Goal: Use online tool/utility: Utilize a website feature to perform a specific function

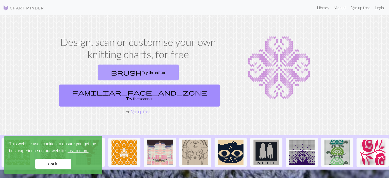
click at [99, 74] on link "brush Try the editor" at bounding box center [138, 73] width 81 height 16
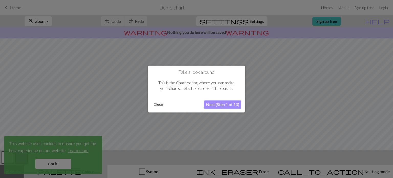
click at [224, 103] on button "Next (Step 1 of 10)" at bounding box center [222, 104] width 37 height 8
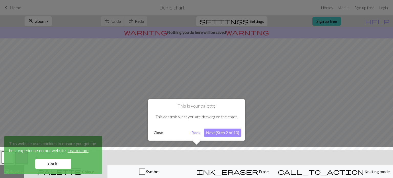
click at [157, 132] on button "Close" at bounding box center [158, 133] width 13 height 8
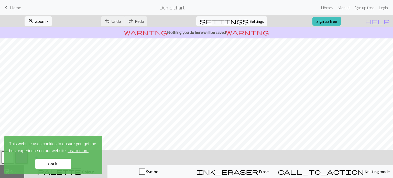
click at [59, 167] on link "Got it!" at bounding box center [53, 164] width 36 height 10
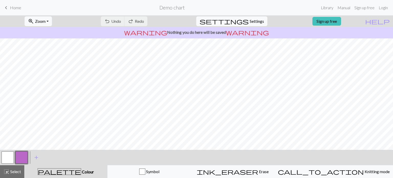
click at [7, 8] on span "keyboard_arrow_left" at bounding box center [6, 7] width 6 height 7
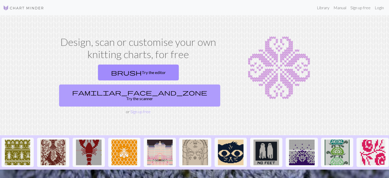
click at [193, 84] on link "familiar_face_and_zone Try the scanner" at bounding box center [139, 95] width 161 height 22
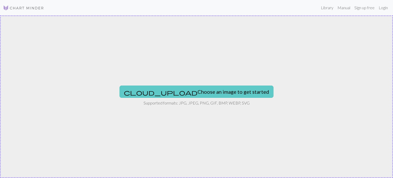
click at [186, 92] on button "cloud_upload Choose an image to get started" at bounding box center [197, 92] width 154 height 12
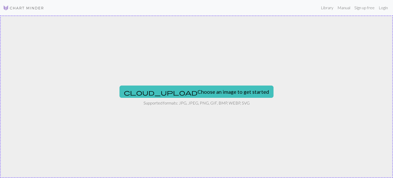
click at [195, 85] on div "cloud_upload Choose an image to get started Supported formats: JPG, JPEG, PNG, …" at bounding box center [196, 96] width 393 height 163
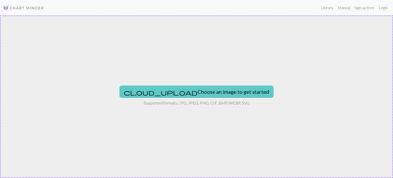
click at [192, 94] on button "cloud_upload Choose an image to get started" at bounding box center [197, 92] width 154 height 12
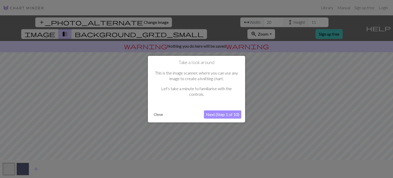
click at [157, 115] on button "Close" at bounding box center [158, 115] width 13 height 8
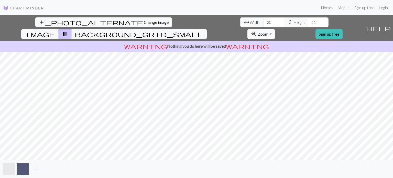
click at [314, 172] on div "add_photo_alternate Change image arrow_range Width 20 height Height 11 image tr…" at bounding box center [196, 96] width 393 height 163
click at [264, 23] on input "19" at bounding box center [274, 22] width 20 height 10
click at [264, 23] on input "18" at bounding box center [274, 22] width 20 height 10
click at [264, 23] on input "17" at bounding box center [274, 22] width 20 height 10
click at [264, 23] on input "16" at bounding box center [274, 22] width 20 height 10
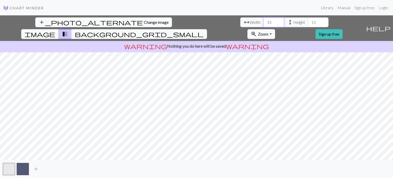
click at [264, 23] on input "15" at bounding box center [274, 22] width 20 height 10
click at [264, 23] on input "14" at bounding box center [274, 22] width 20 height 10
click at [264, 23] on input "13" at bounding box center [274, 22] width 20 height 10
click at [264, 23] on input "12" at bounding box center [274, 22] width 20 height 10
click at [264, 21] on input "13" at bounding box center [274, 22] width 20 height 10
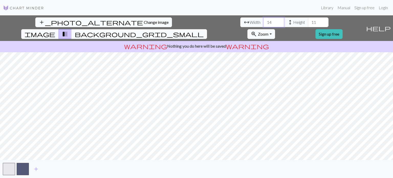
click at [264, 21] on input "14" at bounding box center [274, 22] width 20 height 10
click at [264, 21] on input "15" at bounding box center [274, 22] width 20 height 10
click at [264, 21] on input "16" at bounding box center [274, 22] width 20 height 10
click at [264, 21] on input "17" at bounding box center [274, 22] width 20 height 10
click at [264, 21] on input "18" at bounding box center [274, 22] width 20 height 10
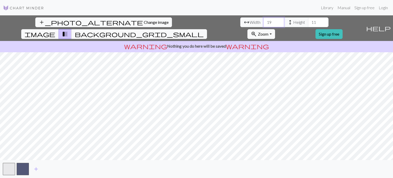
click at [264, 21] on input "19" at bounding box center [274, 22] width 20 height 10
click at [264, 21] on input "20" at bounding box center [274, 22] width 20 height 10
click at [264, 21] on input "21" at bounding box center [274, 22] width 20 height 10
click at [264, 21] on input "22" at bounding box center [274, 22] width 20 height 10
click at [264, 21] on input "23" at bounding box center [274, 22] width 20 height 10
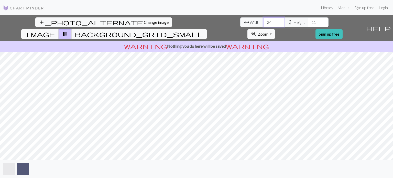
click at [264, 21] on input "24" at bounding box center [274, 22] width 20 height 10
click at [264, 21] on input "25" at bounding box center [274, 22] width 20 height 10
click at [264, 21] on input "26" at bounding box center [274, 22] width 20 height 10
click at [264, 21] on input "27" at bounding box center [274, 22] width 20 height 10
click at [264, 21] on input "28" at bounding box center [274, 22] width 20 height 10
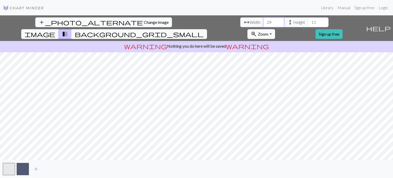
click at [264, 21] on input "29" at bounding box center [274, 22] width 20 height 10
click at [264, 21] on input "30" at bounding box center [274, 22] width 20 height 10
click at [264, 21] on input "31" at bounding box center [274, 22] width 20 height 10
click at [264, 21] on input "32" at bounding box center [274, 22] width 20 height 10
click at [264, 21] on input "33" at bounding box center [274, 22] width 20 height 10
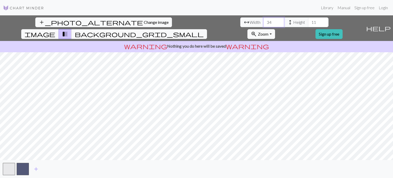
click at [264, 21] on input "34" at bounding box center [274, 22] width 20 height 10
click at [264, 21] on input "35" at bounding box center [274, 22] width 20 height 10
click at [264, 21] on input "36" at bounding box center [274, 22] width 20 height 10
click at [264, 21] on input "37" at bounding box center [274, 22] width 20 height 10
type input "38"
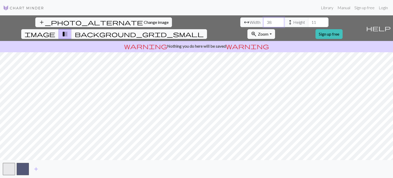
click at [264, 21] on input "38" at bounding box center [274, 22] width 20 height 10
click at [287, 24] on span "height" at bounding box center [290, 22] width 6 height 7
click at [287, 22] on span "height" at bounding box center [290, 22] width 6 height 7
click at [308, 21] on input "12" at bounding box center [318, 22] width 20 height 10
click at [308, 21] on input "13" at bounding box center [318, 22] width 20 height 10
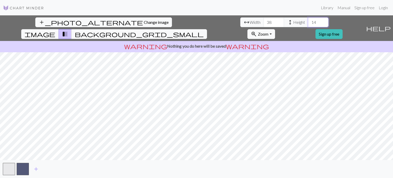
click at [308, 21] on input "14" at bounding box center [318, 22] width 20 height 10
click at [308, 21] on input "15" at bounding box center [318, 22] width 20 height 10
click at [308, 21] on input "16" at bounding box center [318, 22] width 20 height 10
click at [308, 21] on input "17" at bounding box center [318, 22] width 20 height 10
click at [308, 21] on input "18" at bounding box center [318, 22] width 20 height 10
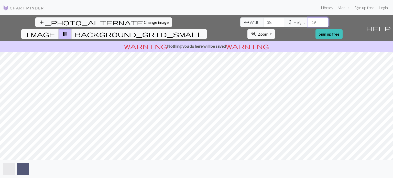
click at [308, 21] on input "19" at bounding box center [318, 22] width 20 height 10
click at [308, 21] on input "20" at bounding box center [318, 22] width 20 height 10
click at [308, 21] on input "21" at bounding box center [318, 22] width 20 height 10
click at [308, 21] on input "22" at bounding box center [318, 22] width 20 height 10
click at [308, 21] on input "23" at bounding box center [318, 22] width 20 height 10
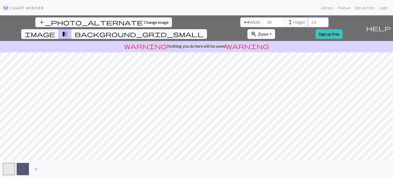
click at [308, 21] on input "24" at bounding box center [318, 22] width 20 height 10
click at [308, 21] on input "25" at bounding box center [318, 22] width 20 height 10
click at [308, 21] on input "26" at bounding box center [318, 22] width 20 height 10
click at [308, 21] on input "27" at bounding box center [318, 22] width 20 height 10
click at [308, 21] on input "28" at bounding box center [318, 22] width 20 height 10
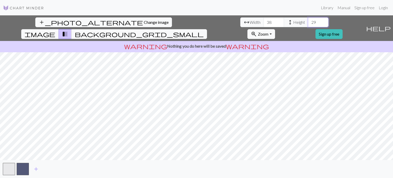
click at [308, 21] on input "29" at bounding box center [318, 22] width 20 height 10
click at [308, 21] on input "30" at bounding box center [318, 22] width 20 height 10
click at [308, 21] on input "31" at bounding box center [318, 22] width 20 height 10
type input "32"
click at [308, 21] on input "32" at bounding box center [318, 22] width 20 height 10
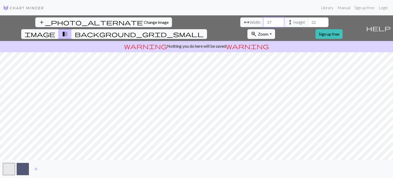
click at [264, 24] on input "37" at bounding box center [274, 22] width 20 height 10
click at [264, 24] on input "36" at bounding box center [274, 22] width 20 height 10
click at [264, 24] on input "35" at bounding box center [274, 22] width 20 height 10
click at [264, 24] on input "34" at bounding box center [274, 22] width 20 height 10
click at [264, 24] on input "33" at bounding box center [274, 22] width 20 height 10
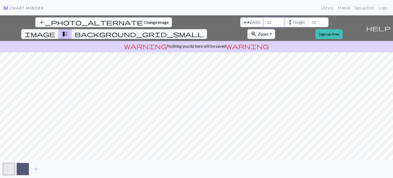
click at [264, 24] on input "32" at bounding box center [274, 22] width 20 height 10
click at [264, 24] on input "31" at bounding box center [274, 22] width 20 height 10
type input "30"
click at [264, 24] on input "30" at bounding box center [274, 22] width 20 height 10
click at [55, 30] on span "image" at bounding box center [40, 33] width 31 height 7
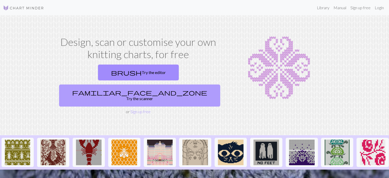
click at [184, 84] on link "familiar_face_and_zone Try the scanner" at bounding box center [139, 95] width 161 height 22
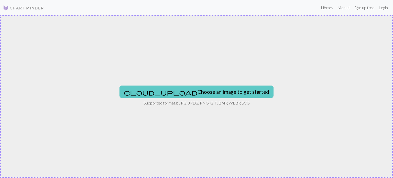
click at [187, 93] on button "cloud_upload Choose an image to get started" at bounding box center [197, 92] width 154 height 12
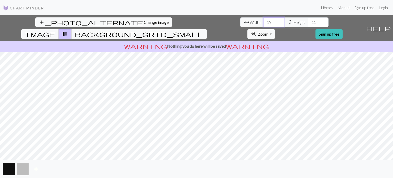
click at [264, 24] on input "19" at bounding box center [274, 22] width 20 height 10
click at [264, 20] on input "20" at bounding box center [274, 22] width 20 height 10
click at [264, 20] on input "21" at bounding box center [274, 22] width 20 height 10
click at [264, 20] on input "22" at bounding box center [274, 22] width 20 height 10
click at [264, 20] on input "23" at bounding box center [274, 22] width 20 height 10
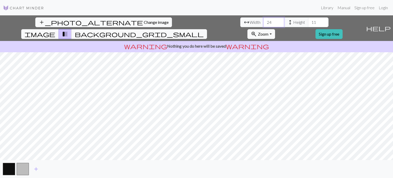
click at [264, 20] on input "24" at bounding box center [274, 22] width 20 height 10
click at [264, 20] on input "25" at bounding box center [274, 22] width 20 height 10
click at [264, 20] on input "26" at bounding box center [274, 22] width 20 height 10
click at [264, 20] on input "27" at bounding box center [274, 22] width 20 height 10
click at [264, 20] on input "28" at bounding box center [274, 22] width 20 height 10
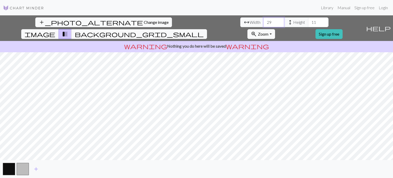
click at [264, 20] on input "29" at bounding box center [274, 22] width 20 height 10
type input "30"
click at [264, 20] on input "30" at bounding box center [274, 22] width 20 height 10
click at [308, 22] on input "12" at bounding box center [318, 22] width 20 height 10
click at [308, 22] on input "13" at bounding box center [318, 22] width 20 height 10
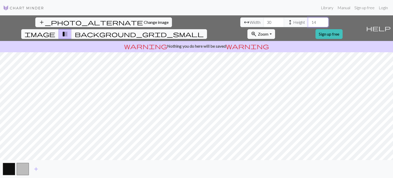
click at [308, 22] on input "14" at bounding box center [318, 22] width 20 height 10
click at [308, 22] on input "15" at bounding box center [318, 22] width 20 height 10
click at [308, 22] on input "16" at bounding box center [318, 22] width 20 height 10
click at [308, 22] on input "17" at bounding box center [318, 22] width 20 height 10
click at [308, 22] on input "18" at bounding box center [318, 22] width 20 height 10
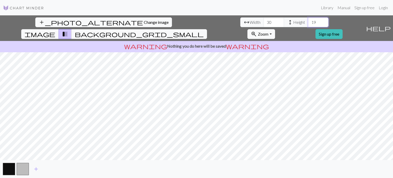
click at [308, 22] on input "19" at bounding box center [318, 22] width 20 height 10
click at [308, 22] on input "20" at bounding box center [318, 22] width 20 height 10
click at [308, 22] on input "21" at bounding box center [318, 22] width 20 height 10
click at [308, 22] on input "22" at bounding box center [318, 22] width 20 height 10
click at [308, 22] on input "23" at bounding box center [318, 22] width 20 height 10
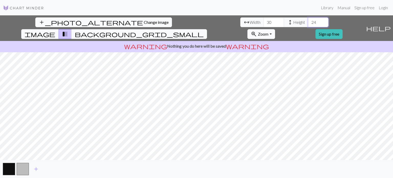
click at [308, 22] on input "24" at bounding box center [318, 22] width 20 height 10
click at [308, 22] on input "25" at bounding box center [318, 22] width 20 height 10
click at [308, 22] on input "26" at bounding box center [318, 22] width 20 height 10
click at [308, 22] on input "27" at bounding box center [318, 22] width 20 height 10
click at [308, 22] on input "28" at bounding box center [318, 22] width 20 height 10
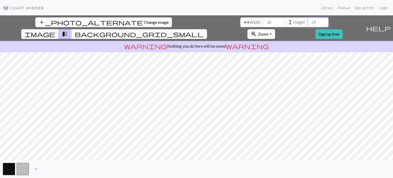
click at [308, 22] on input "29" at bounding box center [318, 22] width 20 height 10
click at [308, 22] on input "30" at bounding box center [318, 22] width 20 height 10
click at [308, 22] on input "31" at bounding box center [318, 22] width 20 height 10
type input "32"
click at [308, 22] on input "32" at bounding box center [318, 22] width 20 height 10
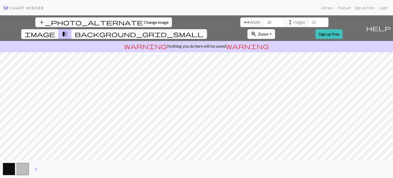
click at [55, 30] on span "image" at bounding box center [40, 33] width 31 height 7
click at [23, 170] on button "button" at bounding box center [23, 169] width 12 height 12
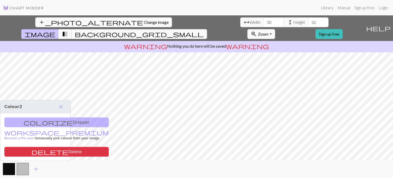
click at [68, 30] on span "transition_fade" at bounding box center [65, 33] width 6 height 7
click at [204, 30] on span "background_grid_small" at bounding box center [139, 33] width 129 height 7
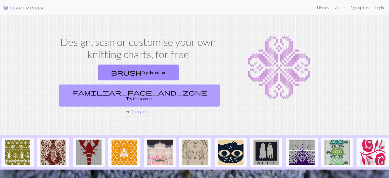
click at [178, 84] on link "familiar_face_and_zone Try the scanner" at bounding box center [139, 95] width 161 height 22
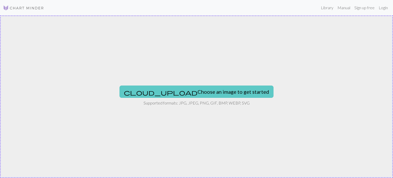
click at [187, 91] on button "cloud_upload Choose an image to get started" at bounding box center [197, 92] width 154 height 12
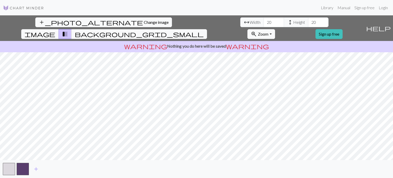
click at [244, 23] on span "arrow_range" at bounding box center [247, 22] width 6 height 7
click at [264, 20] on input "21" at bounding box center [274, 22] width 20 height 10
click at [264, 20] on input "22" at bounding box center [274, 22] width 20 height 10
click at [264, 20] on input "23" at bounding box center [274, 22] width 20 height 10
click at [264, 20] on input "24" at bounding box center [274, 22] width 20 height 10
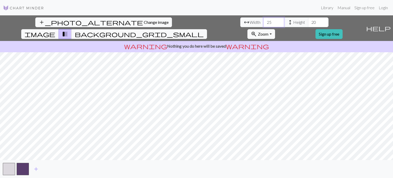
click at [264, 20] on input "25" at bounding box center [274, 22] width 20 height 10
click at [264, 20] on input "26" at bounding box center [274, 22] width 20 height 10
click at [264, 20] on input "27" at bounding box center [274, 22] width 20 height 10
click at [264, 20] on input "28" at bounding box center [274, 22] width 20 height 10
click at [264, 20] on input "29" at bounding box center [274, 22] width 20 height 10
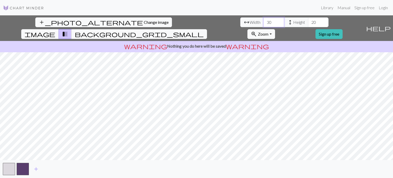
type input "30"
click at [264, 20] on input "30" at bounding box center [274, 22] width 20 height 10
click at [308, 20] on input "21" at bounding box center [318, 22] width 20 height 10
click at [308, 20] on input "22" at bounding box center [318, 22] width 20 height 10
click at [308, 20] on input "23" at bounding box center [318, 22] width 20 height 10
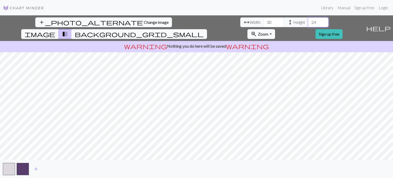
click at [308, 20] on input "24" at bounding box center [318, 22] width 20 height 10
click at [308, 20] on input "25" at bounding box center [318, 22] width 20 height 10
click at [308, 20] on input "26" at bounding box center [318, 22] width 20 height 10
click at [308, 20] on input "27" at bounding box center [318, 22] width 20 height 10
click at [308, 20] on input "28" at bounding box center [318, 22] width 20 height 10
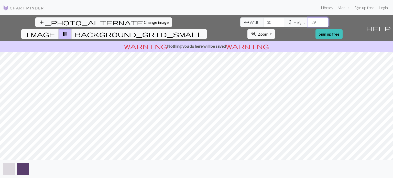
click at [308, 20] on input "29" at bounding box center [318, 22] width 20 height 10
click at [308, 20] on input "30" at bounding box center [318, 22] width 20 height 10
click at [55, 30] on span "image" at bounding box center [40, 33] width 31 height 7
click at [308, 20] on input "31" at bounding box center [318, 22] width 20 height 10
type input "32"
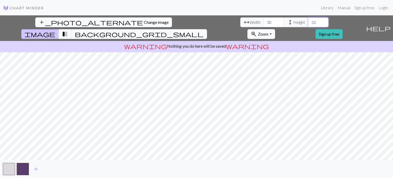
click at [308, 20] on input "32" at bounding box center [318, 22] width 20 height 10
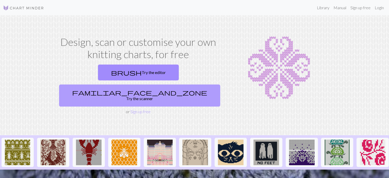
click at [174, 84] on link "familiar_face_and_zone Try the scanner" at bounding box center [139, 95] width 161 height 22
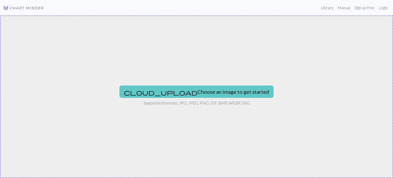
click at [179, 92] on button "cloud_upload Choose an image to get started" at bounding box center [197, 92] width 154 height 12
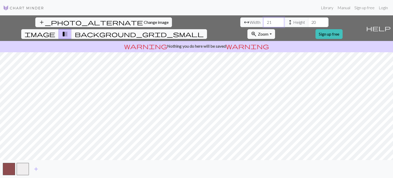
click at [264, 19] on input "21" at bounding box center [274, 22] width 20 height 10
click at [264, 19] on input "22" at bounding box center [274, 22] width 20 height 10
click at [264, 19] on input "23" at bounding box center [274, 22] width 20 height 10
click at [264, 19] on input "24" at bounding box center [274, 22] width 20 height 10
click at [264, 19] on input "25" at bounding box center [274, 22] width 20 height 10
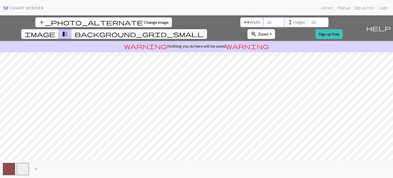
click at [264, 19] on input "26" at bounding box center [274, 22] width 20 height 10
click at [264, 19] on input "27" at bounding box center [274, 22] width 20 height 10
click at [264, 19] on input "28" at bounding box center [274, 22] width 20 height 10
click at [264, 19] on input "29" at bounding box center [274, 22] width 20 height 10
click at [264, 19] on input "30" at bounding box center [274, 22] width 20 height 10
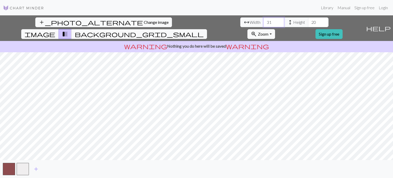
click at [264, 19] on input "31" at bounding box center [274, 22] width 20 height 10
type input "30"
click at [264, 24] on input "30" at bounding box center [274, 22] width 20 height 10
click at [308, 21] on input "21" at bounding box center [318, 22] width 20 height 10
click at [308, 21] on input "22" at bounding box center [318, 22] width 20 height 10
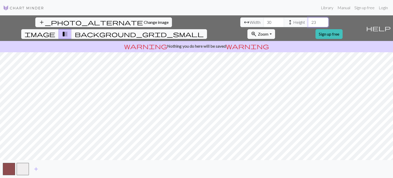
click at [308, 21] on input "23" at bounding box center [318, 22] width 20 height 10
click at [308, 21] on input "24" at bounding box center [318, 22] width 20 height 10
click at [308, 21] on input "25" at bounding box center [318, 22] width 20 height 10
click at [308, 21] on input "26" at bounding box center [318, 22] width 20 height 10
click at [308, 21] on input "27" at bounding box center [318, 22] width 20 height 10
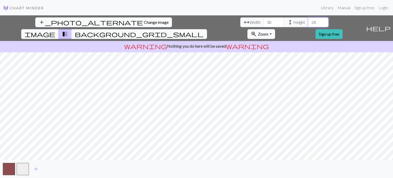
click at [308, 21] on input "28" at bounding box center [318, 22] width 20 height 10
click at [308, 21] on input "29" at bounding box center [318, 22] width 20 height 10
click at [308, 21] on input "30" at bounding box center [318, 22] width 20 height 10
click at [308, 21] on input "31" at bounding box center [318, 22] width 20 height 10
type input "32"
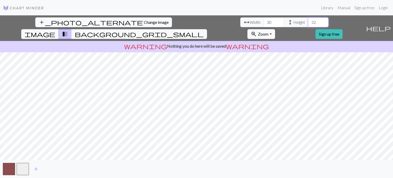
click at [308, 21] on input "32" at bounding box center [318, 22] width 20 height 10
click at [55, 30] on span "image" at bounding box center [40, 33] width 31 height 7
click at [195, 165] on div "add_photo_alternate Change image arrow_range Width 30 height Height 32 image tr…" at bounding box center [196, 96] width 393 height 163
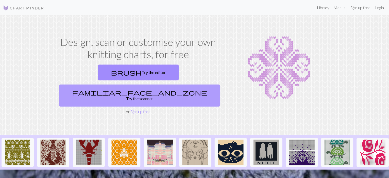
click at [171, 84] on link "familiar_face_and_zone Try the scanner" at bounding box center [139, 95] width 161 height 22
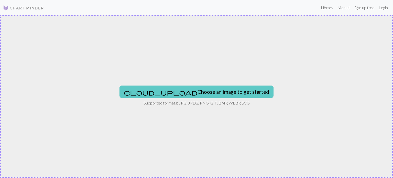
click at [185, 94] on button "cloud_upload Choose an image to get started" at bounding box center [197, 92] width 154 height 12
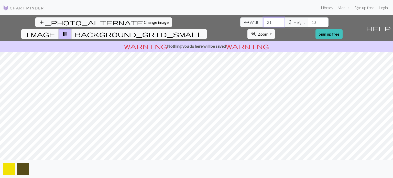
click at [264, 19] on input "21" at bounding box center [274, 22] width 20 height 10
click at [264, 19] on input "22" at bounding box center [274, 22] width 20 height 10
click at [264, 19] on input "23" at bounding box center [274, 22] width 20 height 10
click at [264, 19] on input "24" at bounding box center [274, 22] width 20 height 10
click at [264, 19] on input "25" at bounding box center [274, 22] width 20 height 10
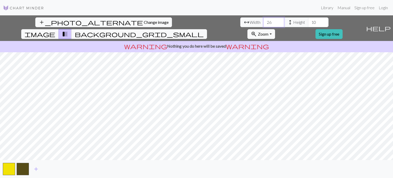
click at [264, 19] on input "26" at bounding box center [274, 22] width 20 height 10
click at [264, 19] on input "27" at bounding box center [274, 22] width 20 height 10
click at [264, 19] on input "28" at bounding box center [274, 22] width 20 height 10
click at [264, 19] on input "29" at bounding box center [274, 22] width 20 height 10
type input "30"
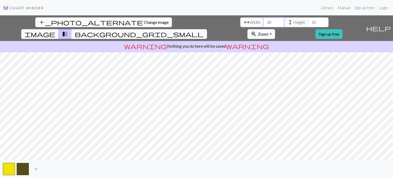
click at [264, 19] on input "30" at bounding box center [274, 22] width 20 height 10
click at [308, 21] on input "11" at bounding box center [318, 22] width 20 height 10
click at [308, 21] on input "12" at bounding box center [318, 22] width 20 height 10
click at [308, 21] on input "13" at bounding box center [318, 22] width 20 height 10
click at [308, 21] on input "14" at bounding box center [318, 22] width 20 height 10
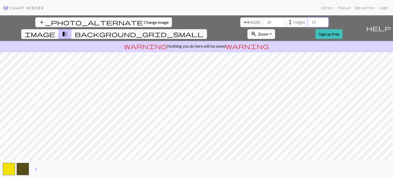
click at [308, 21] on input "15" at bounding box center [318, 22] width 20 height 10
click at [308, 21] on input "16" at bounding box center [318, 22] width 20 height 10
click at [308, 21] on input "17" at bounding box center [318, 22] width 20 height 10
click at [308, 21] on input "18" at bounding box center [318, 22] width 20 height 10
click at [308, 21] on input "19" at bounding box center [318, 22] width 20 height 10
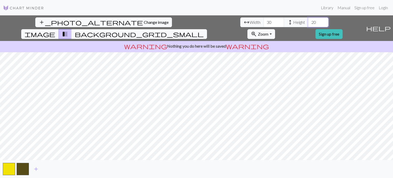
click at [308, 21] on input "20" at bounding box center [318, 22] width 20 height 10
click at [308, 21] on input "21" at bounding box center [318, 22] width 20 height 10
click at [308, 21] on input "22" at bounding box center [318, 22] width 20 height 10
click at [308, 21] on input "23" at bounding box center [318, 22] width 20 height 10
click at [308, 21] on input "24" at bounding box center [318, 22] width 20 height 10
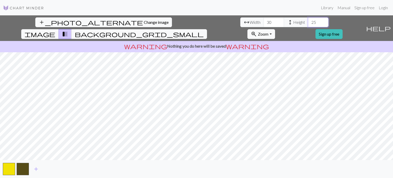
click at [308, 21] on input "25" at bounding box center [318, 22] width 20 height 10
click at [308, 21] on input "26" at bounding box center [318, 22] width 20 height 10
click at [308, 21] on input "27" at bounding box center [318, 22] width 20 height 10
click at [308, 21] on input "28" at bounding box center [318, 22] width 20 height 10
click at [308, 21] on input "29" at bounding box center [318, 22] width 20 height 10
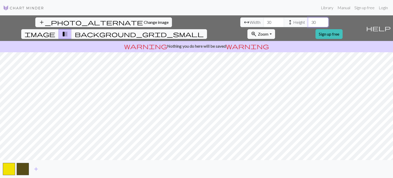
click at [308, 21] on input "30" at bounding box center [318, 22] width 20 height 10
click at [308, 21] on input "31" at bounding box center [318, 22] width 20 height 10
type input "32"
click at [308, 21] on input "32" at bounding box center [318, 22] width 20 height 10
click at [55, 30] on span "image" at bounding box center [40, 33] width 31 height 7
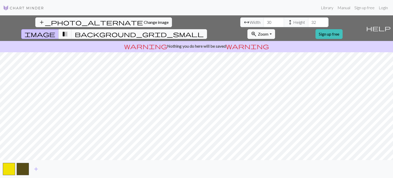
click at [196, 39] on div "add_photo_alternate Change image arrow_range Width 30 height Height 32 image tr…" at bounding box center [196, 96] width 393 height 163
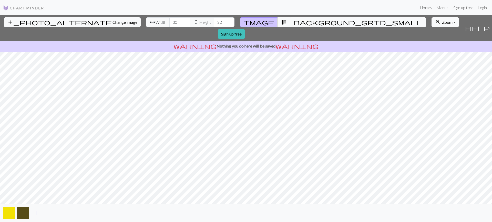
click at [389, 20] on span "zoom_in" at bounding box center [437, 22] width 6 height 7
click at [389, 70] on button "100%" at bounding box center [451, 71] width 40 height 8
click at [281, 22] on span "transition_fade" at bounding box center [284, 22] width 6 height 7
click at [260, 18] on button "image" at bounding box center [259, 22] width 38 height 10
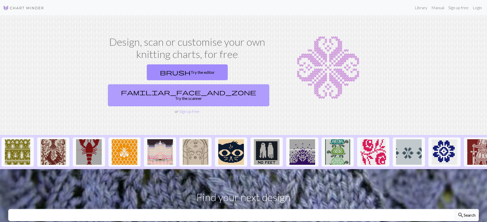
click at [238, 84] on link "familiar_face_and_zone Try the scanner" at bounding box center [188, 95] width 161 height 22
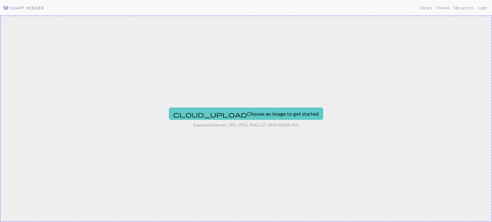
click at [230, 111] on button "cloud_upload Choose an image to get started" at bounding box center [246, 114] width 154 height 12
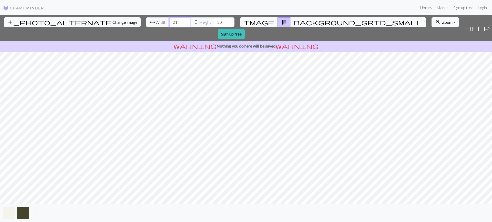
click at [169, 20] on input "21" at bounding box center [179, 22] width 20 height 10
click at [169, 20] on input "22" at bounding box center [179, 22] width 20 height 10
click at [169, 20] on input "23" at bounding box center [179, 22] width 20 height 10
click at [169, 20] on input "24" at bounding box center [179, 22] width 20 height 10
click at [169, 20] on input "25" at bounding box center [179, 22] width 20 height 10
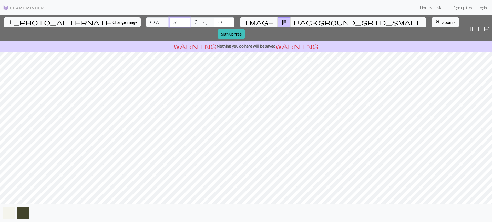
click at [169, 20] on input "26" at bounding box center [179, 22] width 20 height 10
click at [169, 20] on input "27" at bounding box center [179, 22] width 20 height 10
click at [169, 20] on input "28" at bounding box center [179, 22] width 20 height 10
click at [169, 20] on input "29" at bounding box center [179, 22] width 20 height 10
click at [169, 20] on input "30" at bounding box center [179, 22] width 20 height 10
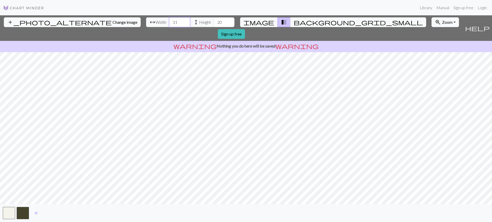
click at [169, 20] on input "31" at bounding box center [179, 22] width 20 height 10
type input "30"
click at [169, 24] on input "30" at bounding box center [179, 22] width 20 height 10
click at [214, 21] on input "21" at bounding box center [224, 22] width 20 height 10
click at [214, 21] on input "22" at bounding box center [224, 22] width 20 height 10
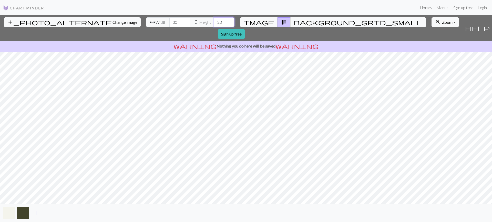
click at [214, 21] on input "23" at bounding box center [224, 22] width 20 height 10
click at [214, 21] on input "24" at bounding box center [224, 22] width 20 height 10
click at [214, 21] on input "25" at bounding box center [224, 22] width 20 height 10
click at [214, 21] on input "26" at bounding box center [224, 22] width 20 height 10
click at [214, 21] on input "27" at bounding box center [224, 22] width 20 height 10
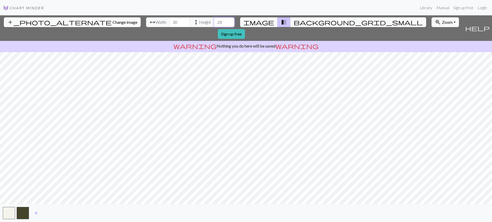
click at [214, 21] on input "28" at bounding box center [224, 22] width 20 height 10
click at [214, 21] on input "29" at bounding box center [224, 22] width 20 height 10
click at [214, 21] on input "30" at bounding box center [224, 22] width 20 height 10
click at [214, 21] on input "31" at bounding box center [224, 22] width 20 height 10
type input "32"
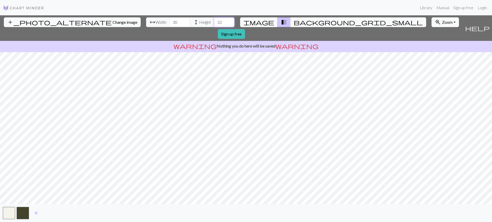
click at [214, 21] on input "32" at bounding box center [224, 22] width 20 height 10
click at [263, 25] on span "image" at bounding box center [258, 22] width 31 height 7
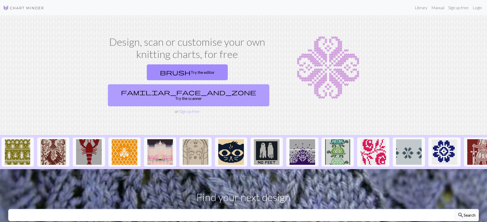
click at [233, 84] on link "familiar_face_and_zone Try the scanner" at bounding box center [188, 95] width 161 height 22
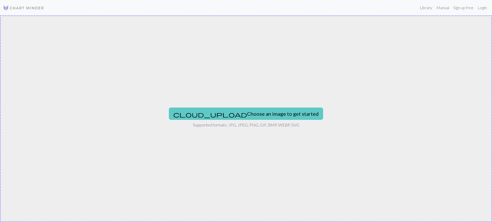
click at [240, 112] on button "cloud_upload Choose an image to get started" at bounding box center [246, 114] width 154 height 12
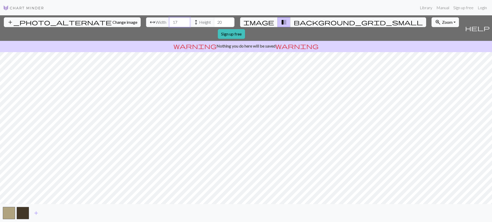
click at [169, 21] on input "17" at bounding box center [179, 22] width 20 height 10
click at [169, 21] on input "18" at bounding box center [179, 22] width 20 height 10
click at [169, 21] on input "19" at bounding box center [179, 22] width 20 height 10
click at [169, 21] on input "20" at bounding box center [179, 22] width 20 height 10
click at [169, 21] on input "21" at bounding box center [179, 22] width 20 height 10
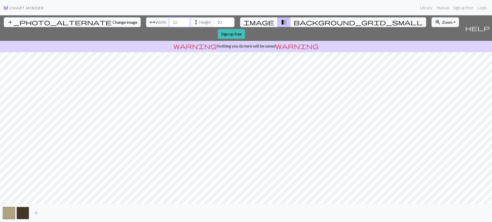
click at [169, 21] on input "22" at bounding box center [179, 22] width 20 height 10
click at [169, 21] on input "23" at bounding box center [179, 22] width 20 height 10
click at [169, 21] on input "24" at bounding box center [179, 22] width 20 height 10
click at [169, 21] on input "25" at bounding box center [179, 22] width 20 height 10
click at [169, 21] on input "26" at bounding box center [179, 22] width 20 height 10
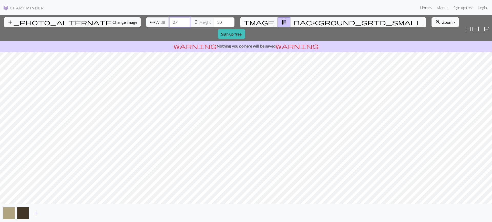
click at [169, 21] on input "27" at bounding box center [179, 22] width 20 height 10
click at [169, 21] on input "28" at bounding box center [179, 22] width 20 height 10
click at [169, 21] on input "29" at bounding box center [179, 22] width 20 height 10
type input "30"
click at [169, 21] on input "30" at bounding box center [179, 22] width 20 height 10
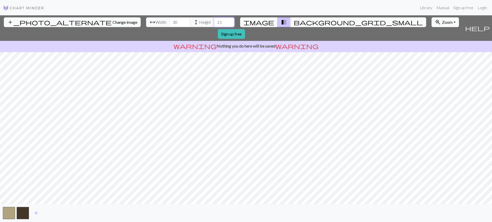
click at [214, 20] on input "21" at bounding box center [224, 22] width 20 height 10
click at [214, 20] on input "22" at bounding box center [224, 22] width 20 height 10
click at [214, 20] on input "23" at bounding box center [224, 22] width 20 height 10
click at [214, 20] on input "24" at bounding box center [224, 22] width 20 height 10
click at [214, 20] on input "25" at bounding box center [224, 22] width 20 height 10
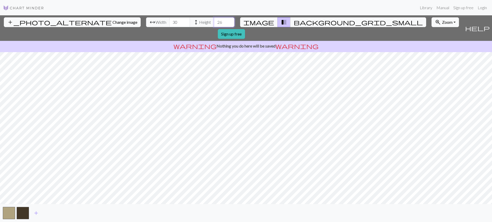
click at [214, 20] on input "26" at bounding box center [224, 22] width 20 height 10
click at [214, 20] on input "27" at bounding box center [224, 22] width 20 height 10
click at [214, 20] on input "28" at bounding box center [224, 22] width 20 height 10
click at [214, 20] on input "29" at bounding box center [224, 22] width 20 height 10
click at [214, 20] on input "30" at bounding box center [224, 22] width 20 height 10
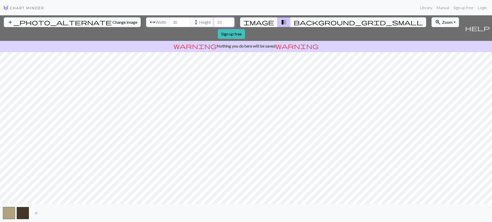
click at [214, 20] on input "31" at bounding box center [224, 22] width 20 height 10
type input "32"
click at [214, 20] on input "32" at bounding box center [224, 22] width 20 height 10
click at [266, 22] on span "image" at bounding box center [258, 22] width 31 height 7
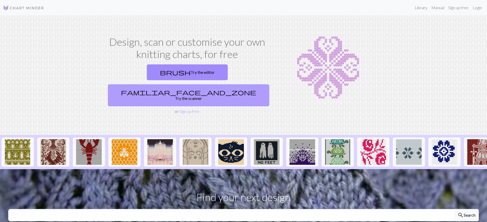
click at [230, 84] on link "familiar_face_and_zone Try the scanner" at bounding box center [188, 95] width 161 height 22
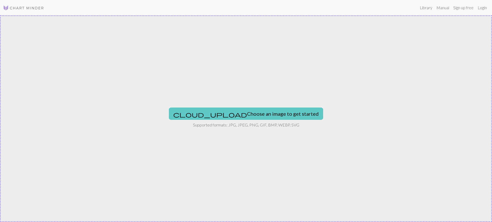
click at [232, 116] on button "cloud_upload Choose an image to get started" at bounding box center [246, 114] width 154 height 12
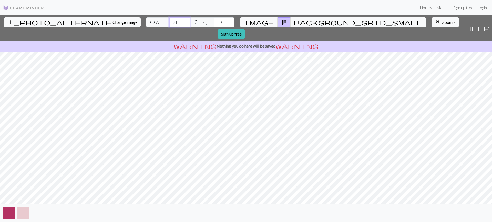
click at [169, 20] on input "21" at bounding box center [179, 22] width 20 height 10
click at [169, 20] on input "22" at bounding box center [179, 22] width 20 height 10
click at [169, 20] on input "23" at bounding box center [179, 22] width 20 height 10
click at [169, 20] on input "24" at bounding box center [179, 22] width 20 height 10
click at [169, 20] on input "25" at bounding box center [179, 22] width 20 height 10
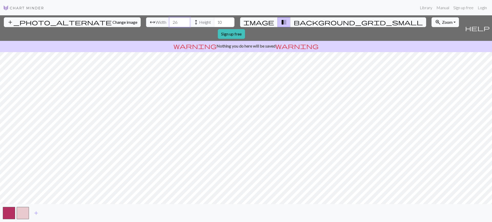
click at [169, 20] on input "26" at bounding box center [179, 22] width 20 height 10
click at [169, 20] on input "27" at bounding box center [179, 22] width 20 height 10
click at [169, 20] on input "28" at bounding box center [179, 22] width 20 height 10
click at [169, 20] on input "29" at bounding box center [179, 22] width 20 height 10
click at [169, 20] on input "30" at bounding box center [179, 22] width 20 height 10
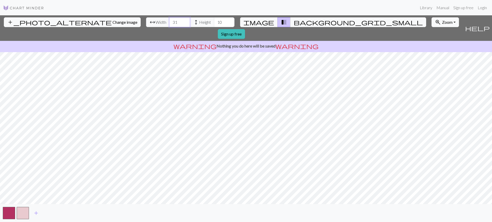
click at [169, 20] on input "31" at bounding box center [179, 22] width 20 height 10
type input "30"
click at [169, 23] on input "30" at bounding box center [179, 22] width 20 height 10
click at [214, 21] on input "11" at bounding box center [224, 22] width 20 height 10
click at [214, 21] on input "12" at bounding box center [224, 22] width 20 height 10
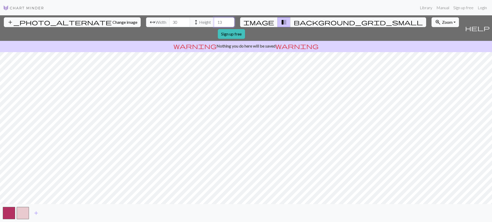
click at [214, 21] on input "13" at bounding box center [224, 22] width 20 height 10
click at [214, 21] on input "14" at bounding box center [224, 22] width 20 height 10
click at [214, 21] on input "15" at bounding box center [224, 22] width 20 height 10
click at [214, 21] on input "16" at bounding box center [224, 22] width 20 height 10
click at [214, 21] on input "17" at bounding box center [224, 22] width 20 height 10
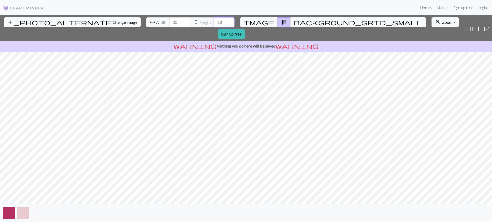
click at [214, 21] on input "18" at bounding box center [224, 22] width 20 height 10
click at [214, 21] on input "19" at bounding box center [224, 22] width 20 height 10
click at [214, 21] on input "20" at bounding box center [224, 22] width 20 height 10
click at [214, 21] on input "21" at bounding box center [224, 22] width 20 height 10
click at [214, 21] on input "22" at bounding box center [224, 22] width 20 height 10
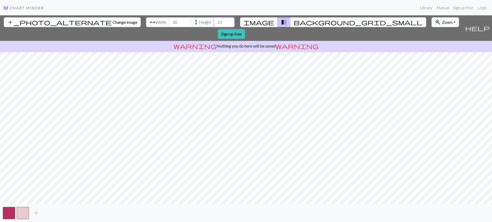
click at [214, 21] on input "23" at bounding box center [224, 22] width 20 height 10
click at [214, 21] on input "24" at bounding box center [224, 22] width 20 height 10
click at [214, 21] on input "25" at bounding box center [224, 22] width 20 height 10
click at [214, 21] on input "26" at bounding box center [224, 22] width 20 height 10
click at [214, 21] on input "27" at bounding box center [224, 22] width 20 height 10
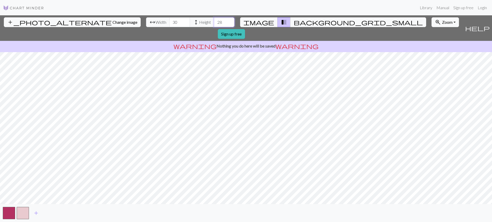
click at [214, 21] on input "28" at bounding box center [224, 22] width 20 height 10
click at [214, 21] on input "29" at bounding box center [224, 22] width 20 height 10
click at [214, 21] on input "30" at bounding box center [224, 22] width 20 height 10
click at [214, 21] on input "31" at bounding box center [224, 22] width 20 height 10
type input "32"
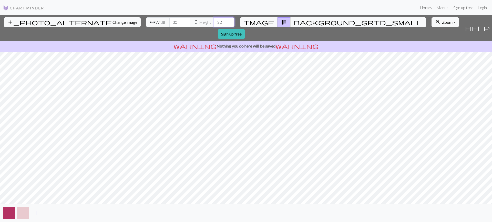
click at [214, 21] on input "32" at bounding box center [224, 22] width 20 height 10
click at [265, 20] on span "image" at bounding box center [258, 22] width 31 height 7
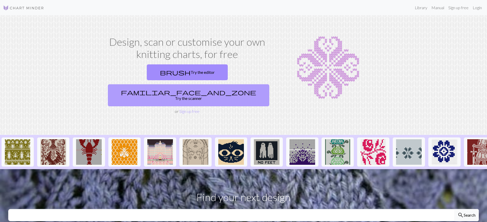
click at [237, 84] on link "familiar_face_and_zone Try the scanner" at bounding box center [188, 95] width 161 height 22
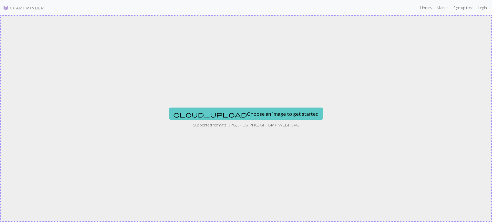
click at [232, 113] on button "cloud_upload Choose an image to get started" at bounding box center [246, 114] width 154 height 12
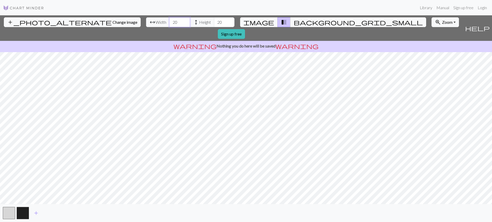
click at [169, 20] on input "20" at bounding box center [179, 22] width 20 height 10
click at [169, 20] on input "21" at bounding box center [179, 22] width 20 height 10
click at [169, 20] on input "22" at bounding box center [179, 22] width 20 height 10
click at [169, 20] on input "23" at bounding box center [179, 22] width 20 height 10
click at [169, 20] on input "24" at bounding box center [179, 22] width 20 height 10
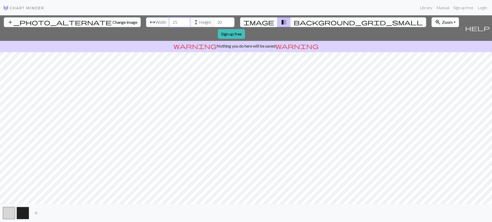
click at [169, 20] on input "25" at bounding box center [179, 22] width 20 height 10
click at [169, 20] on input "26" at bounding box center [179, 22] width 20 height 10
click at [169, 20] on input "27" at bounding box center [179, 22] width 20 height 10
click at [169, 20] on input "28" at bounding box center [179, 22] width 20 height 10
click at [169, 20] on input "29" at bounding box center [179, 22] width 20 height 10
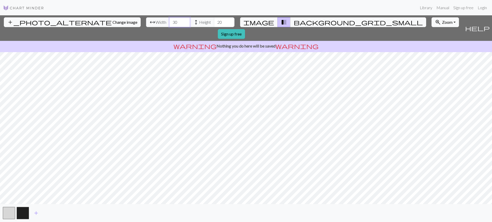
type input "30"
click at [169, 20] on input "30" at bounding box center [179, 22] width 20 height 10
click at [214, 21] on input "21" at bounding box center [224, 22] width 20 height 10
click at [214, 21] on input "22" at bounding box center [224, 22] width 20 height 10
click at [214, 21] on input "23" at bounding box center [224, 22] width 20 height 10
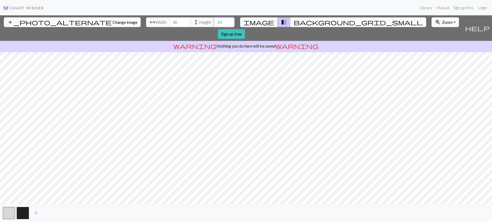
click at [214, 21] on input "24" at bounding box center [224, 22] width 20 height 10
click at [214, 21] on input "25" at bounding box center [224, 22] width 20 height 10
click at [214, 21] on input "26" at bounding box center [224, 22] width 20 height 10
click at [214, 21] on input "27" at bounding box center [224, 22] width 20 height 10
click at [214, 21] on input "28" at bounding box center [224, 22] width 20 height 10
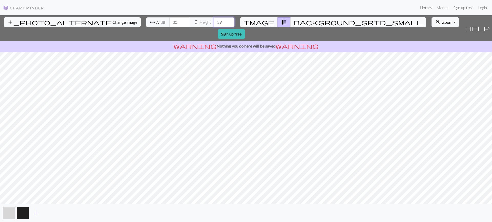
click at [214, 21] on input "29" at bounding box center [224, 22] width 20 height 10
click at [214, 21] on input "30" at bounding box center [224, 22] width 20 height 10
click at [214, 21] on input "31" at bounding box center [224, 22] width 20 height 10
type input "32"
click at [214, 21] on input "32" at bounding box center [224, 22] width 20 height 10
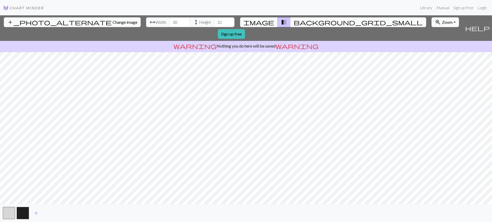
click at [263, 24] on span "image" at bounding box center [258, 22] width 31 height 7
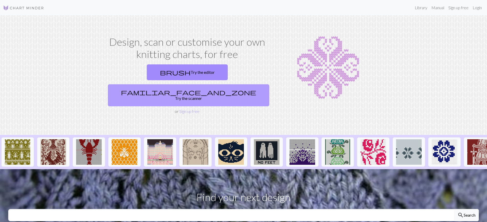
click at [231, 84] on link "familiar_face_and_zone Try the scanner" at bounding box center [188, 95] width 161 height 22
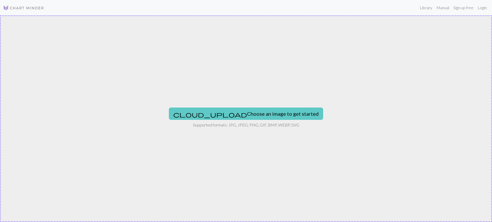
click at [243, 109] on button "cloud_upload Choose an image to get started" at bounding box center [246, 114] width 154 height 12
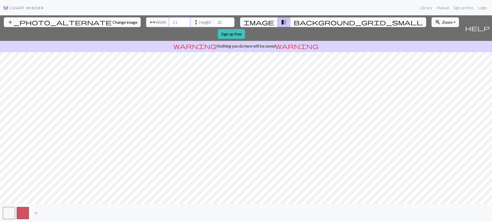
click at [169, 20] on input "21" at bounding box center [179, 22] width 20 height 10
click at [169, 20] on input "22" at bounding box center [179, 22] width 20 height 10
click at [169, 20] on input "23" at bounding box center [179, 22] width 20 height 10
click at [169, 20] on input "24" at bounding box center [179, 22] width 20 height 10
click at [169, 20] on input "25" at bounding box center [179, 22] width 20 height 10
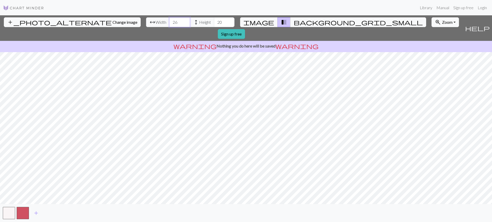
click at [169, 20] on input "26" at bounding box center [179, 22] width 20 height 10
click at [169, 20] on input "27" at bounding box center [179, 22] width 20 height 10
click at [169, 20] on input "28" at bounding box center [179, 22] width 20 height 10
click at [169, 20] on input "29" at bounding box center [179, 22] width 20 height 10
type input "30"
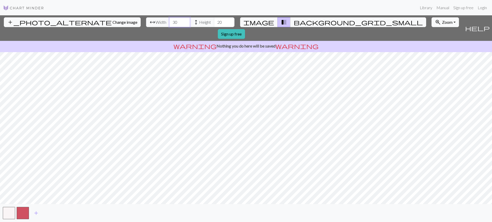
click at [169, 20] on input "30" at bounding box center [179, 22] width 20 height 10
click at [214, 20] on input "21" at bounding box center [224, 22] width 20 height 10
click at [214, 20] on input "22" at bounding box center [224, 22] width 20 height 10
click at [214, 20] on input "23" at bounding box center [224, 22] width 20 height 10
click at [214, 20] on input "24" at bounding box center [224, 22] width 20 height 10
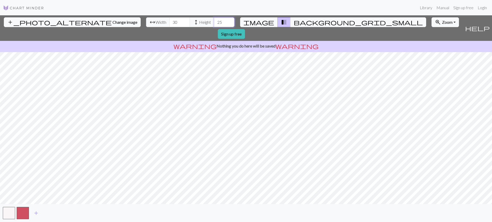
click at [214, 20] on input "25" at bounding box center [224, 22] width 20 height 10
click at [214, 20] on input "26" at bounding box center [224, 22] width 20 height 10
click at [214, 20] on input "27" at bounding box center [224, 22] width 20 height 10
click at [214, 20] on input "28" at bounding box center [224, 22] width 20 height 10
click at [214, 20] on input "29" at bounding box center [224, 22] width 20 height 10
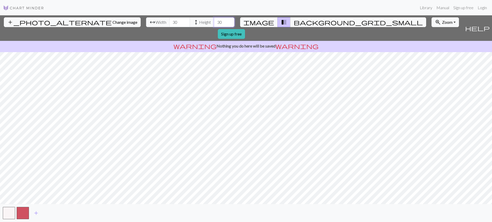
click at [214, 20] on input "30" at bounding box center [224, 22] width 20 height 10
click at [214, 20] on input "31" at bounding box center [224, 22] width 20 height 10
type input "32"
click at [214, 20] on input "32" at bounding box center [224, 22] width 20 height 10
click at [265, 22] on span "image" at bounding box center [258, 22] width 31 height 7
